Goal: Information Seeking & Learning: Learn about a topic

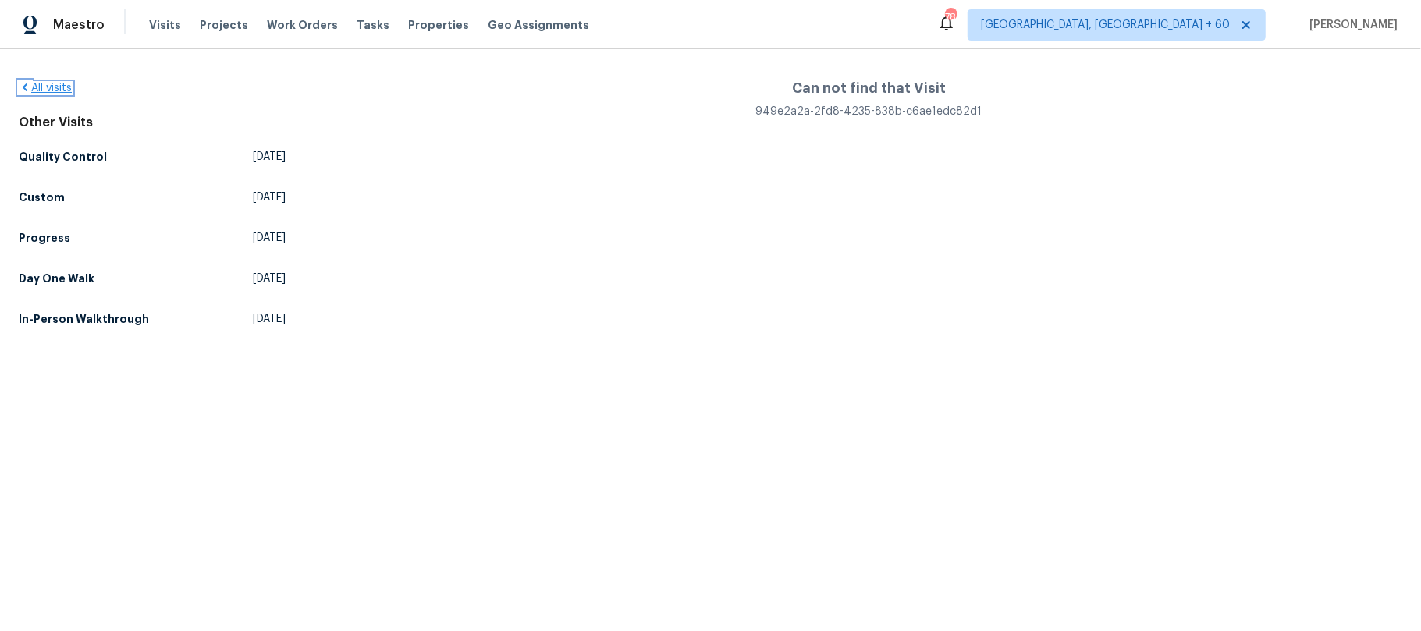
click at [26, 84] on icon at bounding box center [25, 88] width 5 height 8
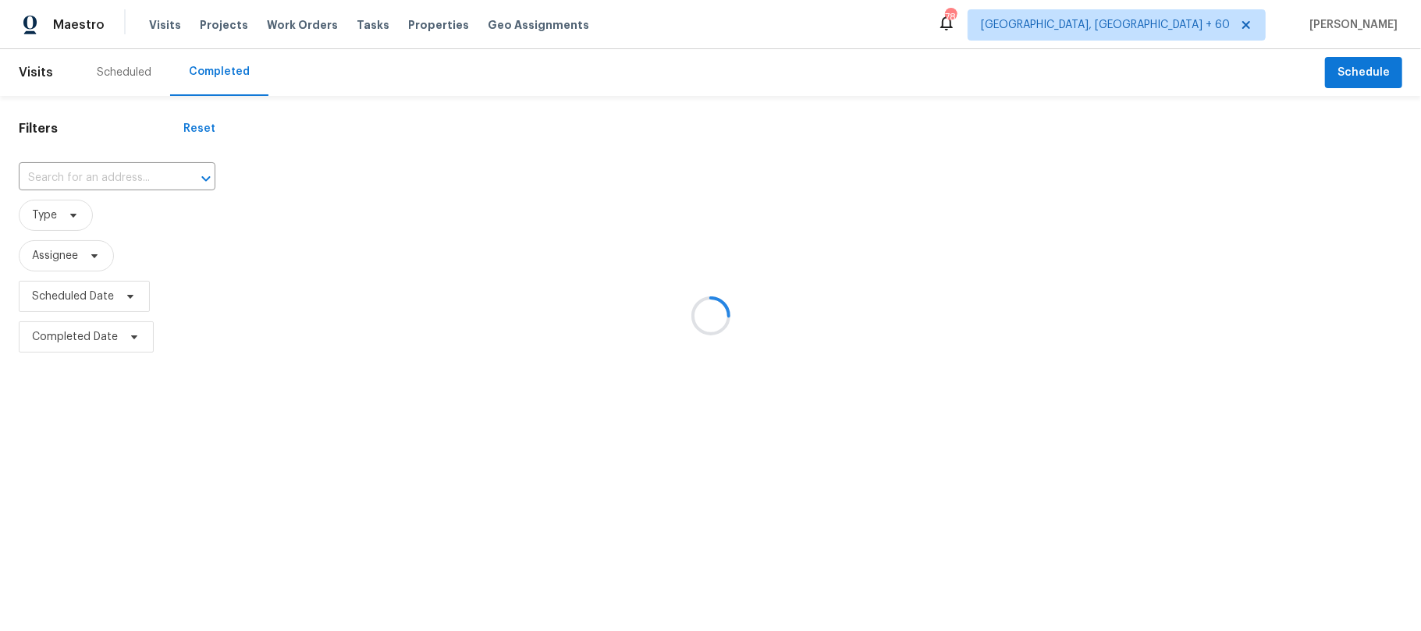
click at [76, 181] on div at bounding box center [710, 315] width 1421 height 631
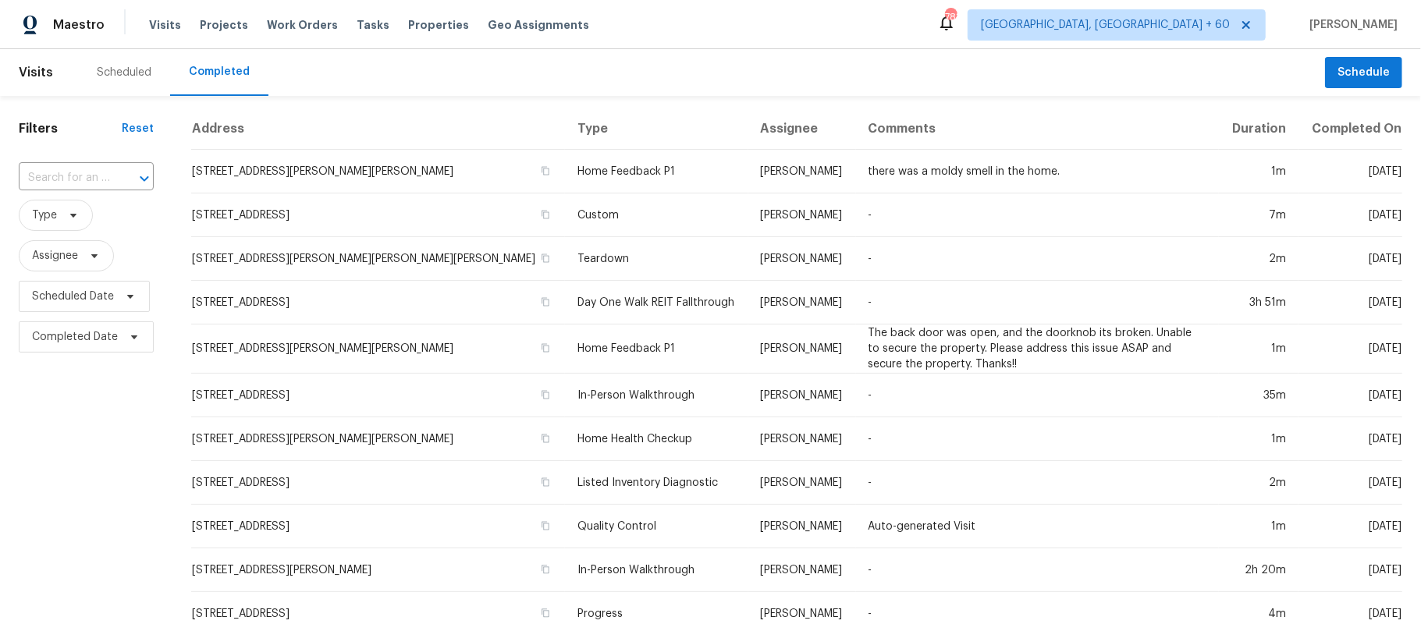
click at [62, 176] on input "text" at bounding box center [64, 178] width 91 height 24
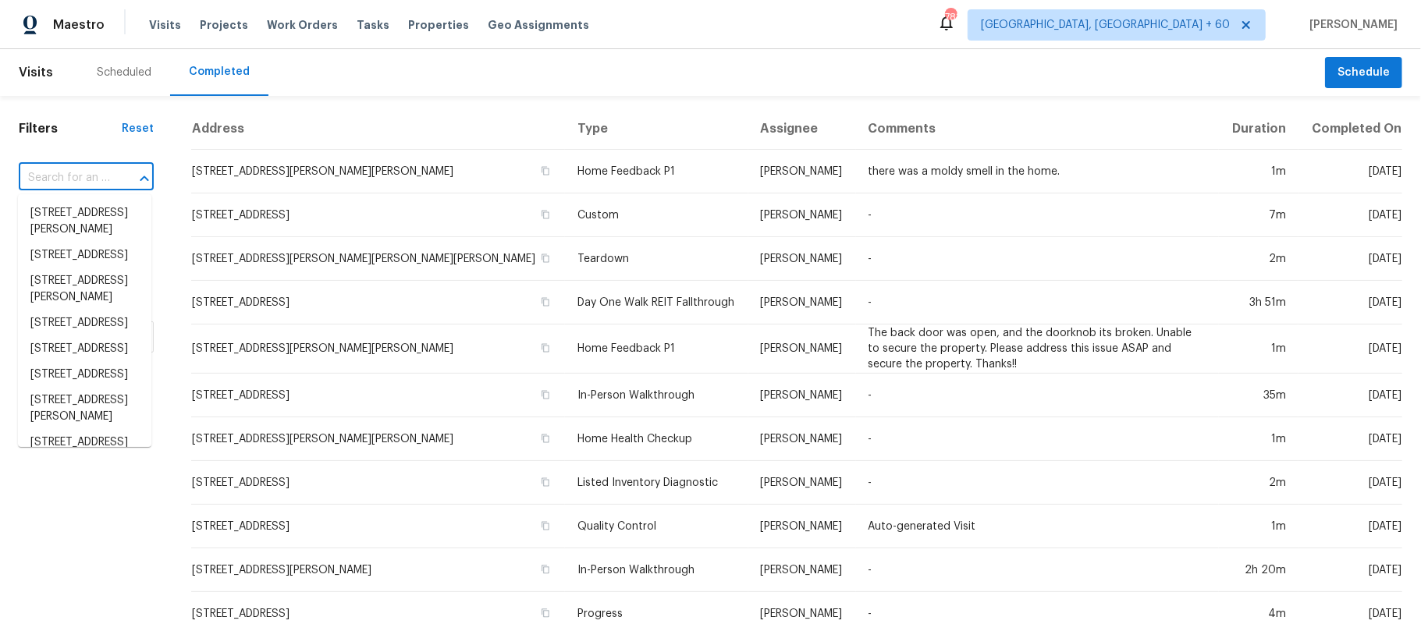
paste input "[STREET_ADDRESS]"
type input "[STREET_ADDRESS]"
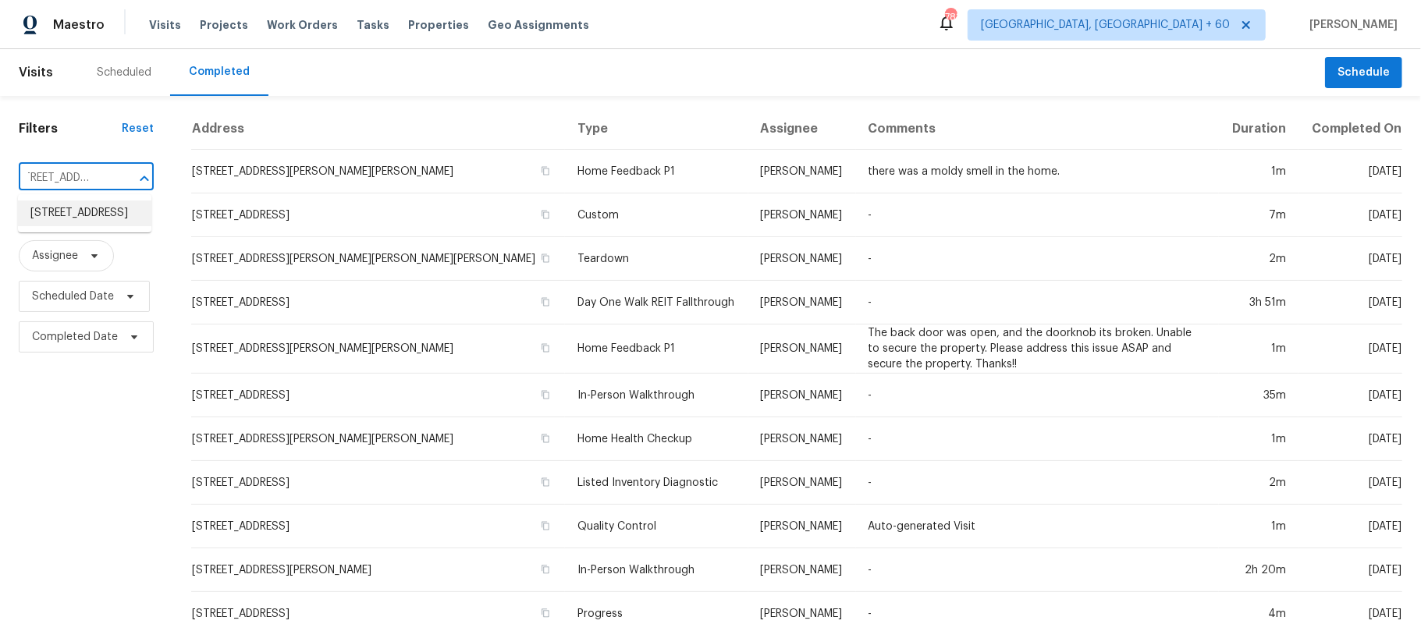
click at [66, 222] on li "[STREET_ADDRESS]" at bounding box center [84, 214] width 133 height 26
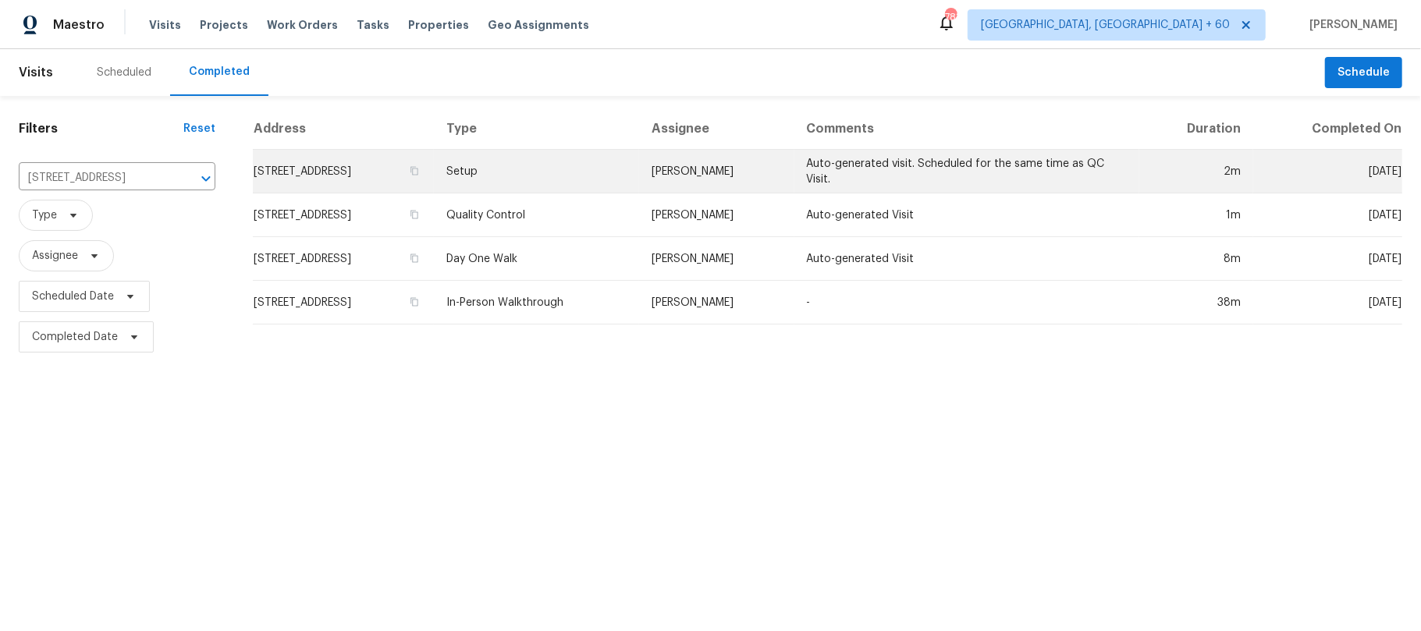
click at [618, 172] on td "Setup" at bounding box center [537, 172] width 206 height 44
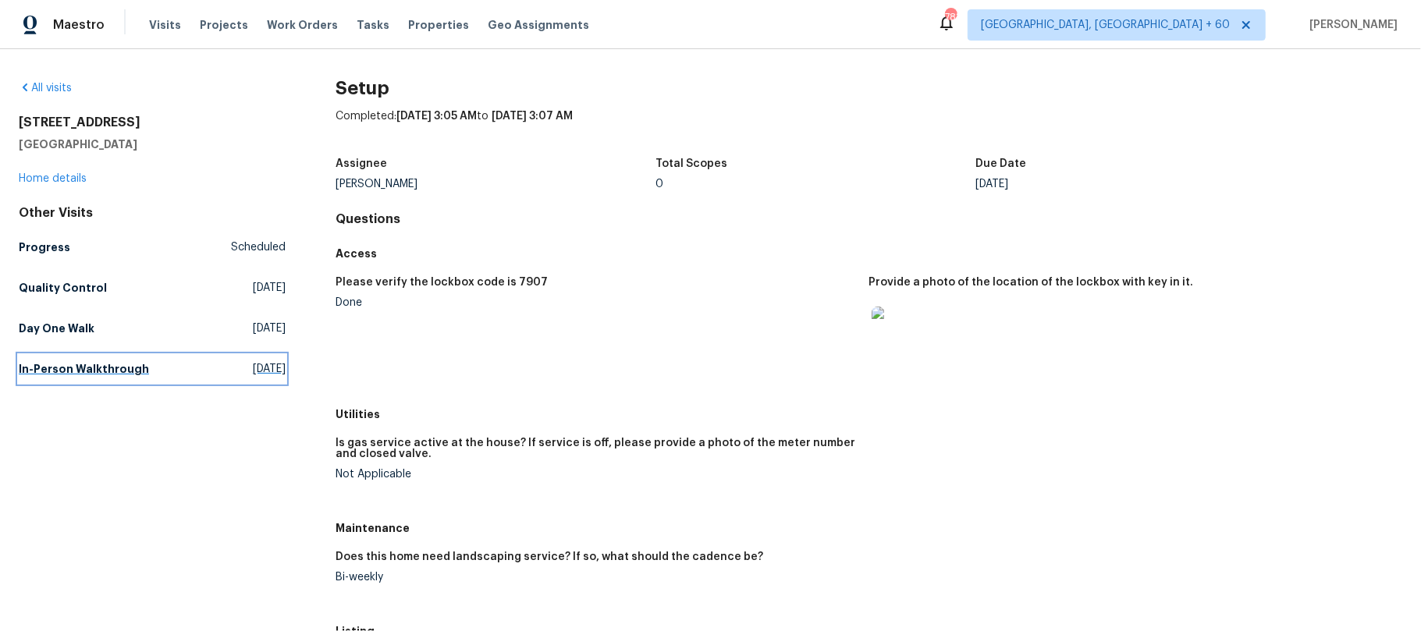
click at [150, 376] on link "In-Person Walkthrough [DATE]" at bounding box center [152, 369] width 267 height 28
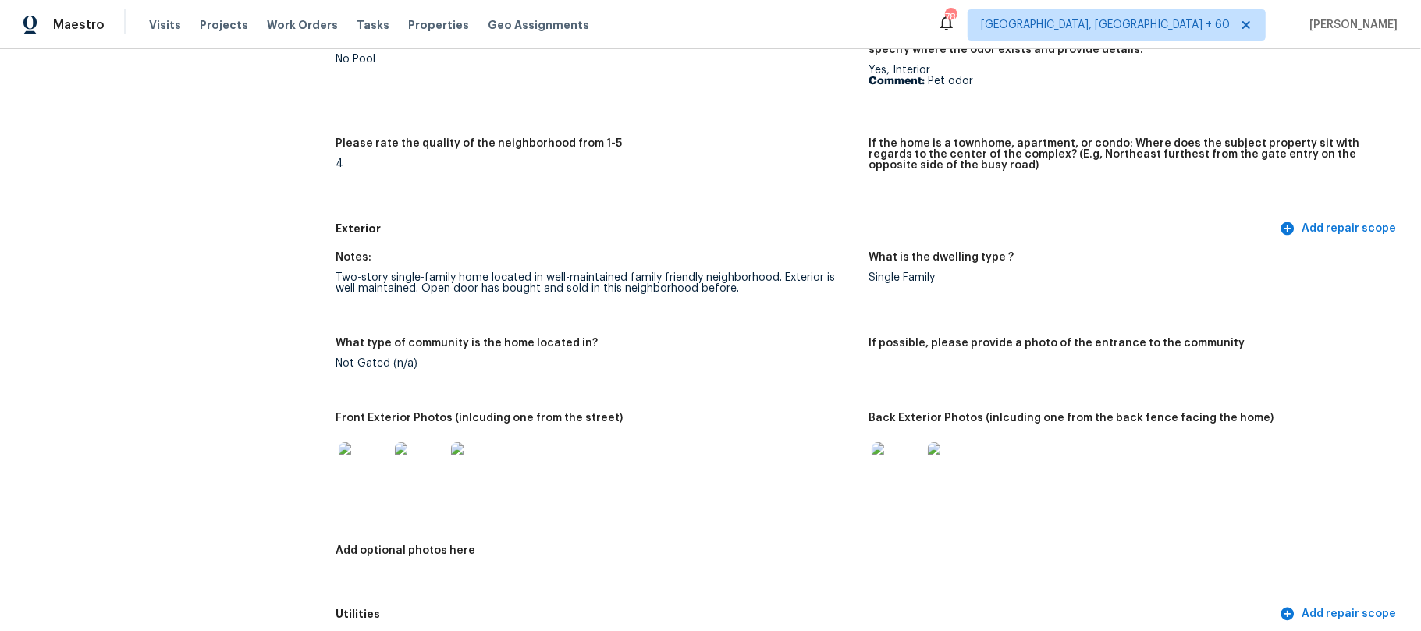
scroll to position [624, 0]
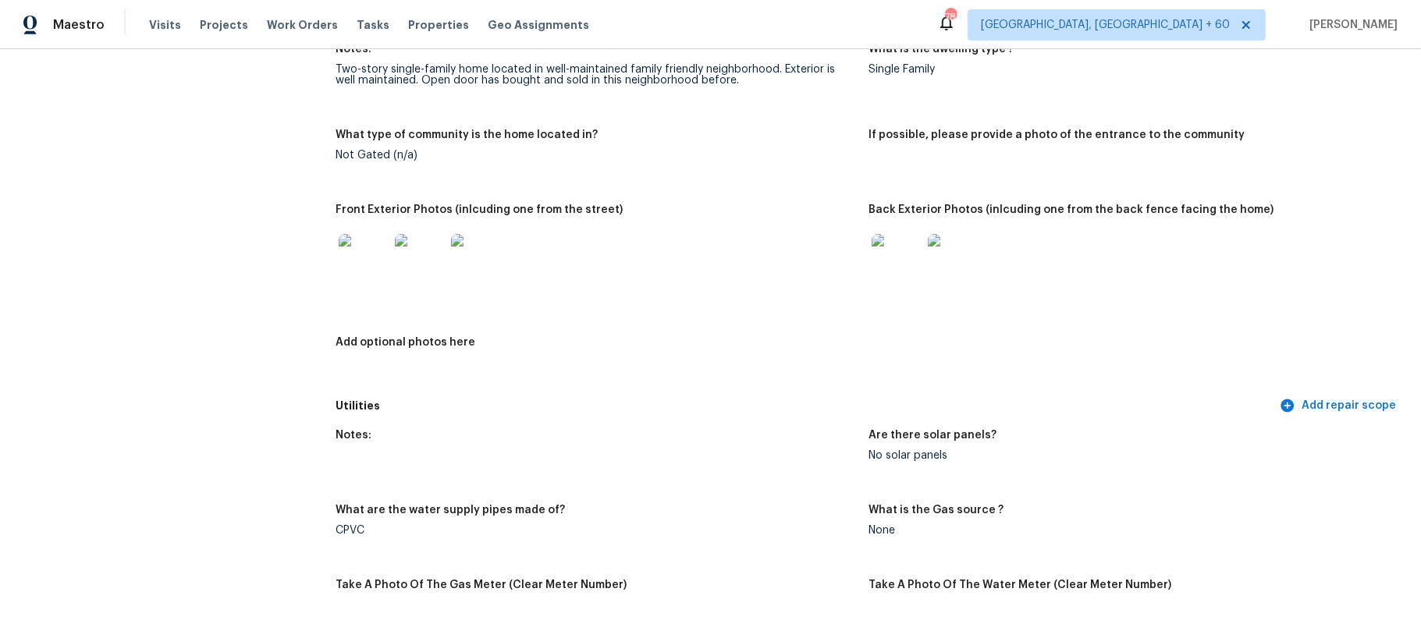
click at [880, 279] on img at bounding box center [897, 259] width 50 height 50
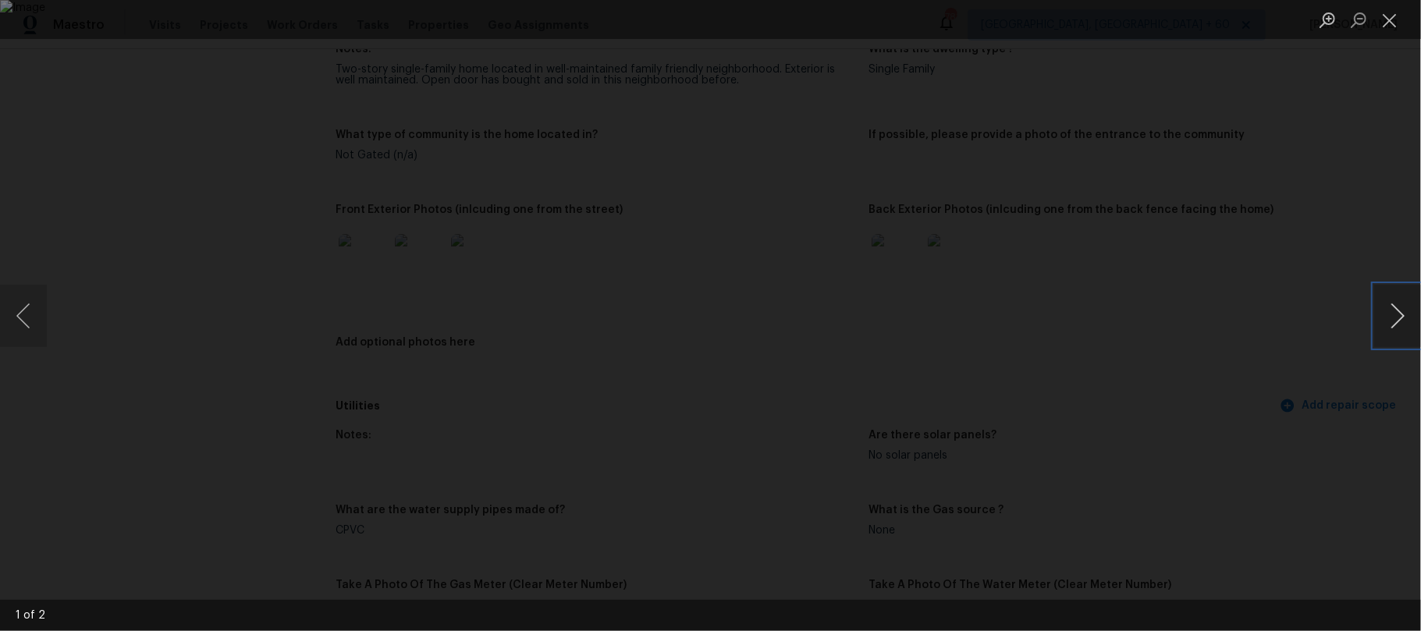
click at [1386, 313] on button "Next image" at bounding box center [1397, 316] width 47 height 62
click at [33, 325] on button "Previous image" at bounding box center [23, 316] width 47 height 62
click at [1386, 30] on button "Close lightbox" at bounding box center [1389, 19] width 31 height 27
